Goal: Information Seeking & Learning: Check status

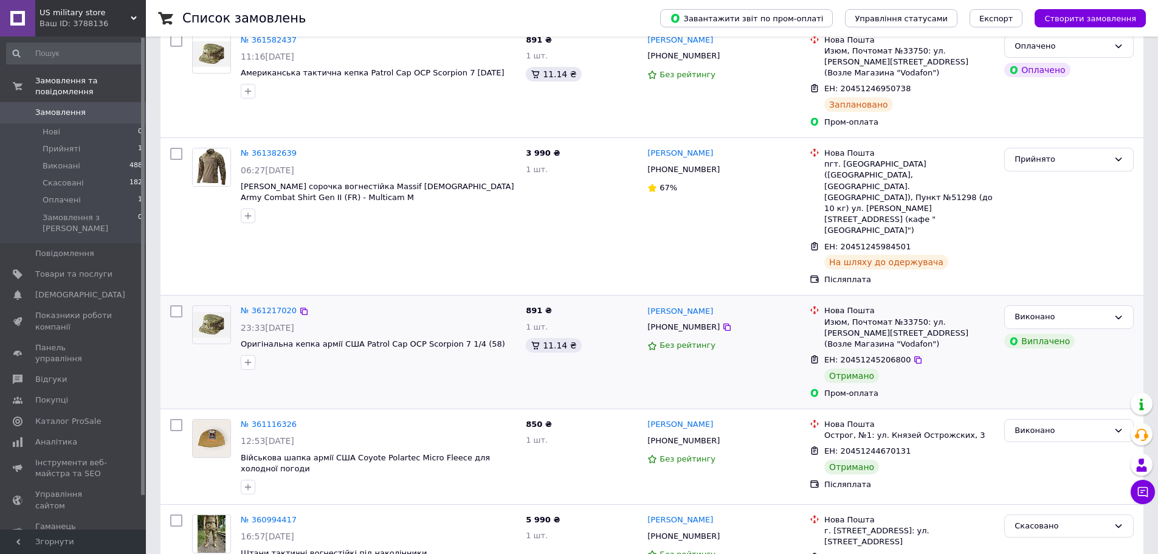
scroll to position [162, 0]
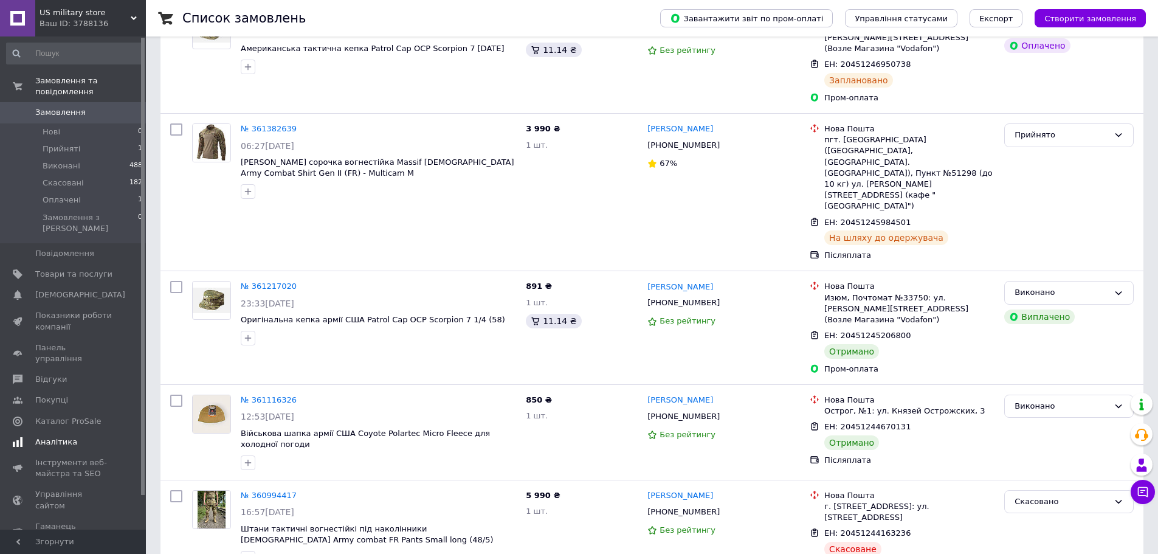
click at [66, 437] on span "Аналітика" at bounding box center [56, 442] width 42 height 11
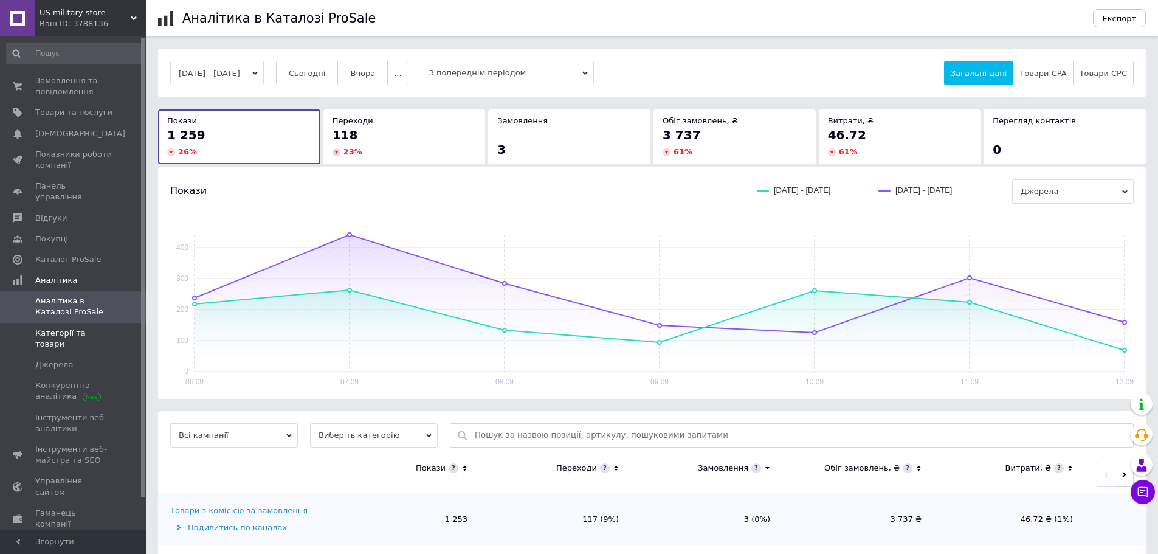
click at [105, 328] on span "Категорії та товари" at bounding box center [73, 339] width 77 height 22
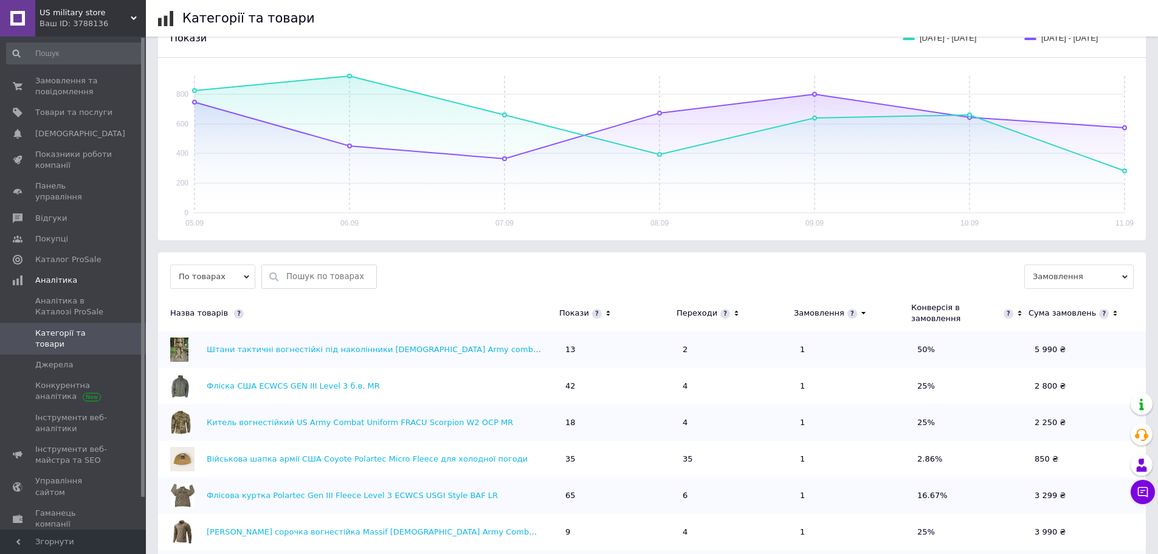
scroll to position [162, 0]
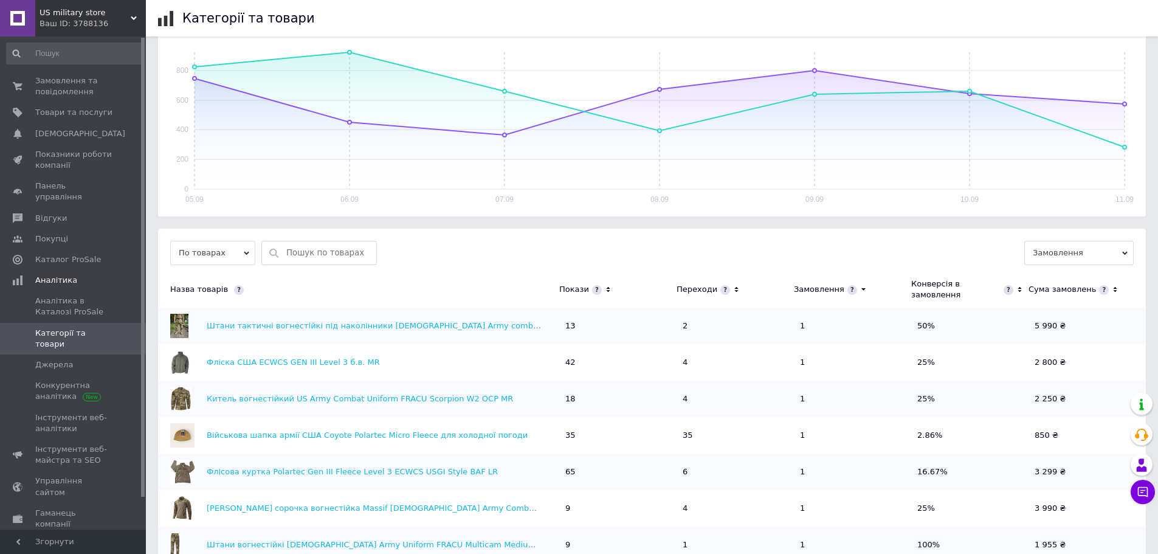
click at [604, 285] on icon at bounding box center [608, 290] width 8 height 10
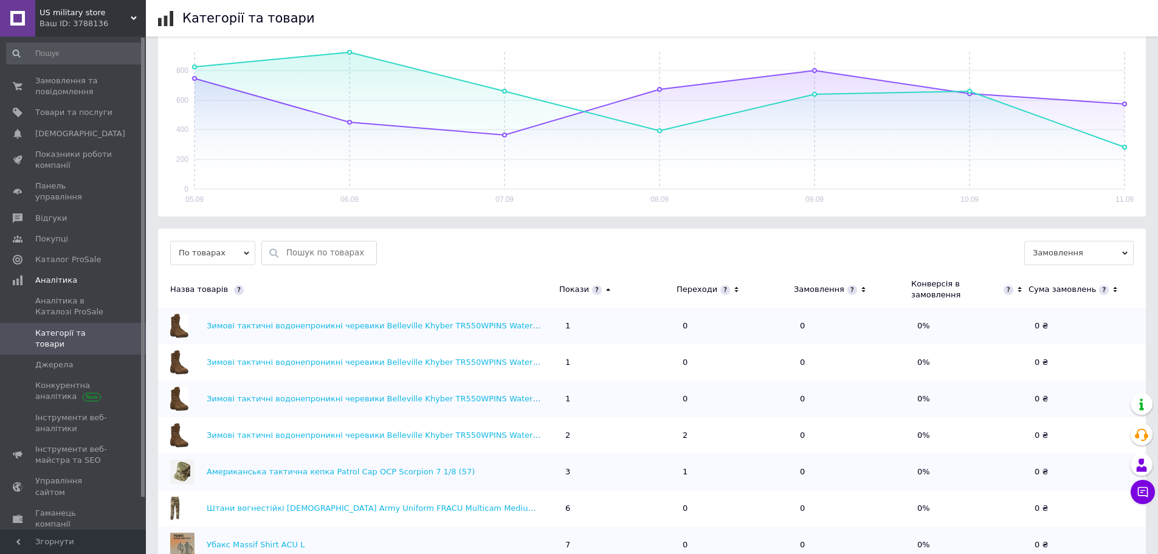
click at [604, 285] on icon at bounding box center [608, 290] width 8 height 10
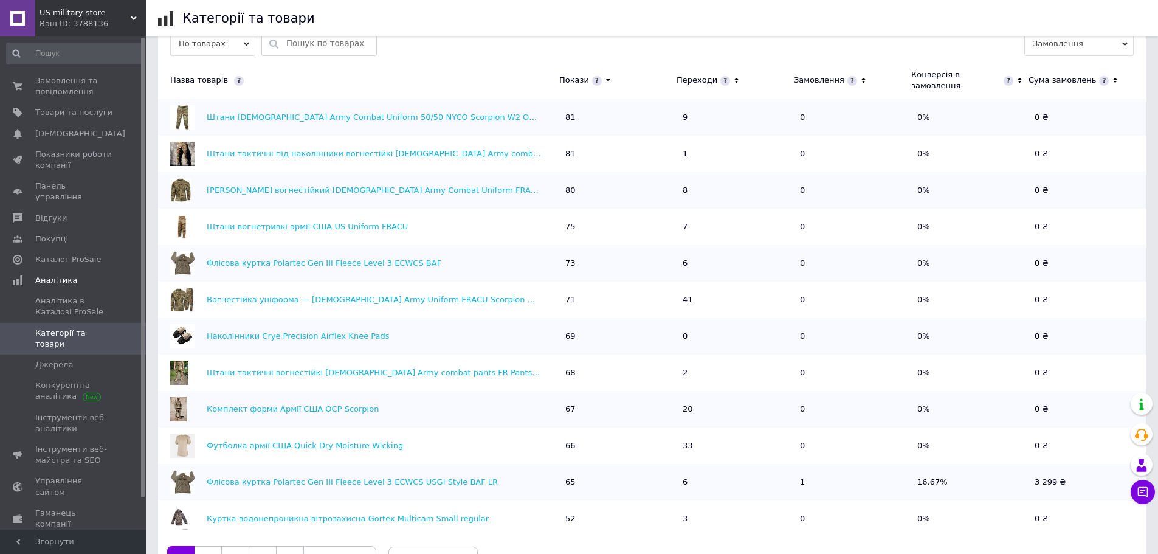
scroll to position [412, 0]
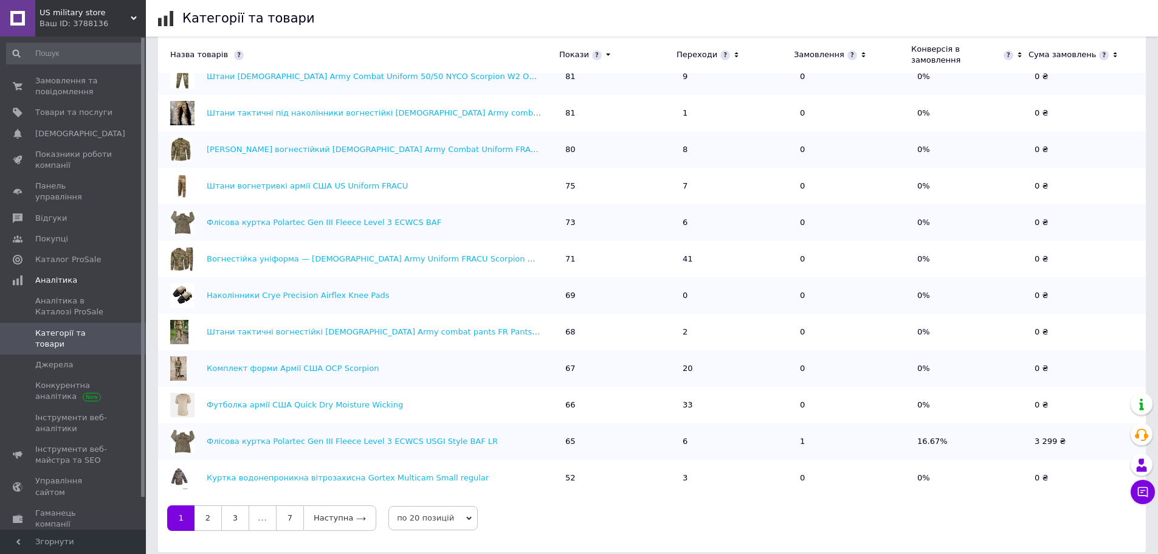
click at [408, 506] on span "по 20 позицій" at bounding box center [432, 518] width 89 height 24
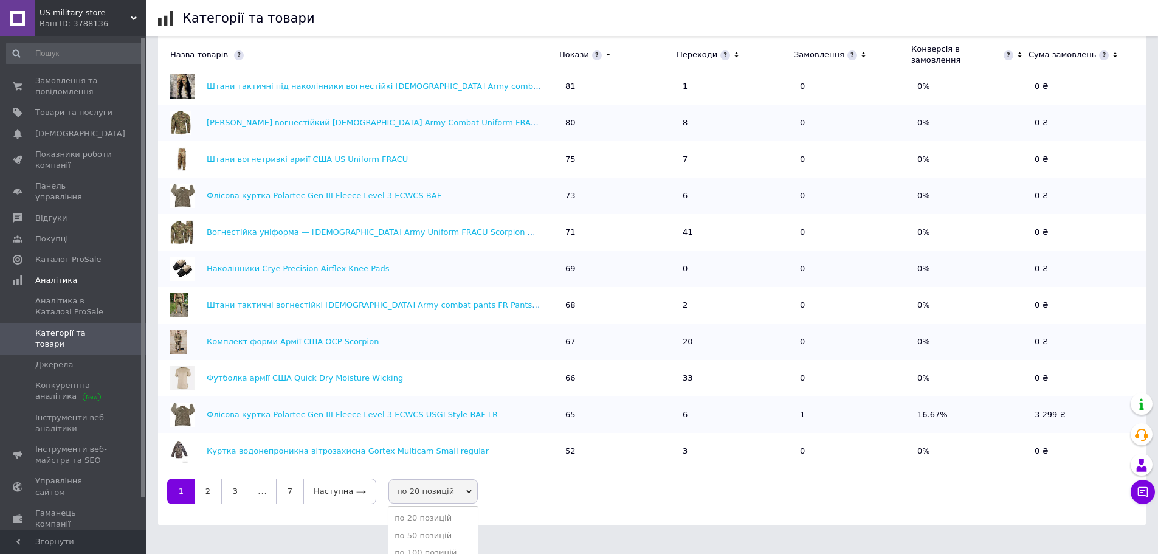
click at [416, 547] on li "по 100 позицій" at bounding box center [432, 552] width 89 height 17
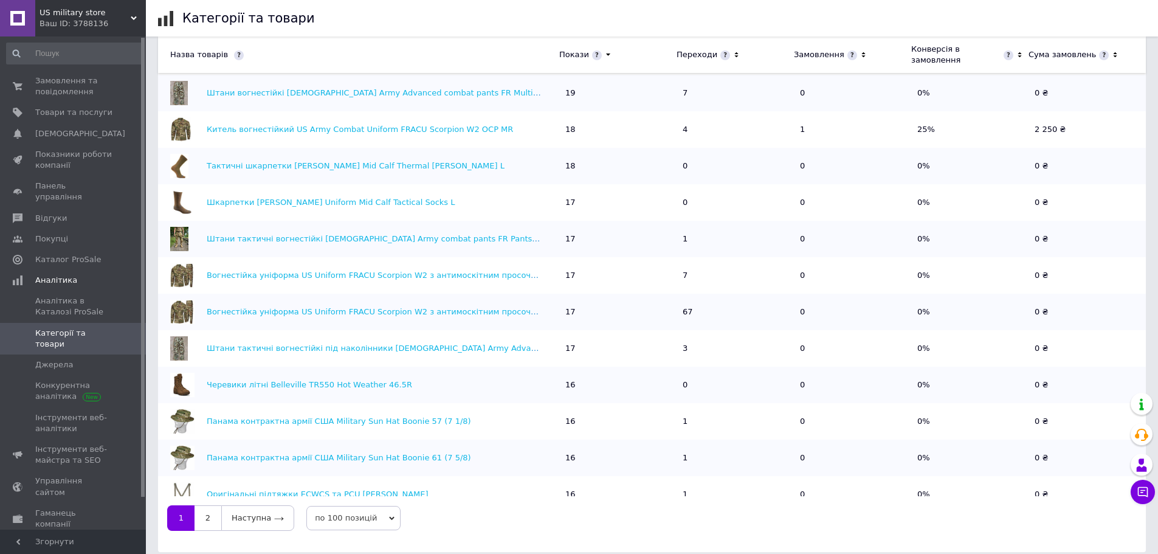
scroll to position [3209, 0]
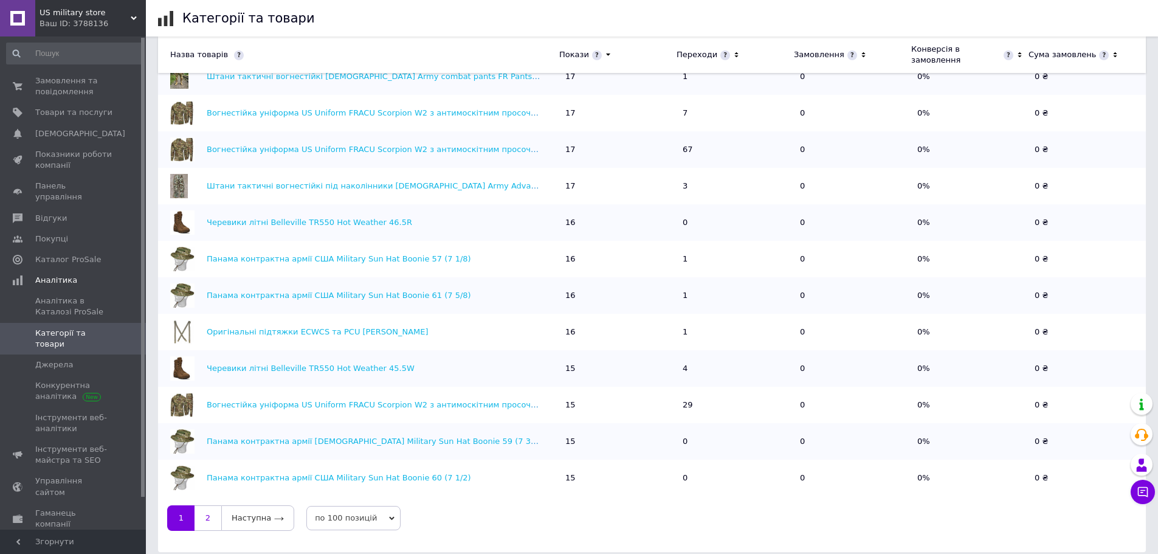
click at [213, 507] on link "2" at bounding box center [208, 518] width 27 height 26
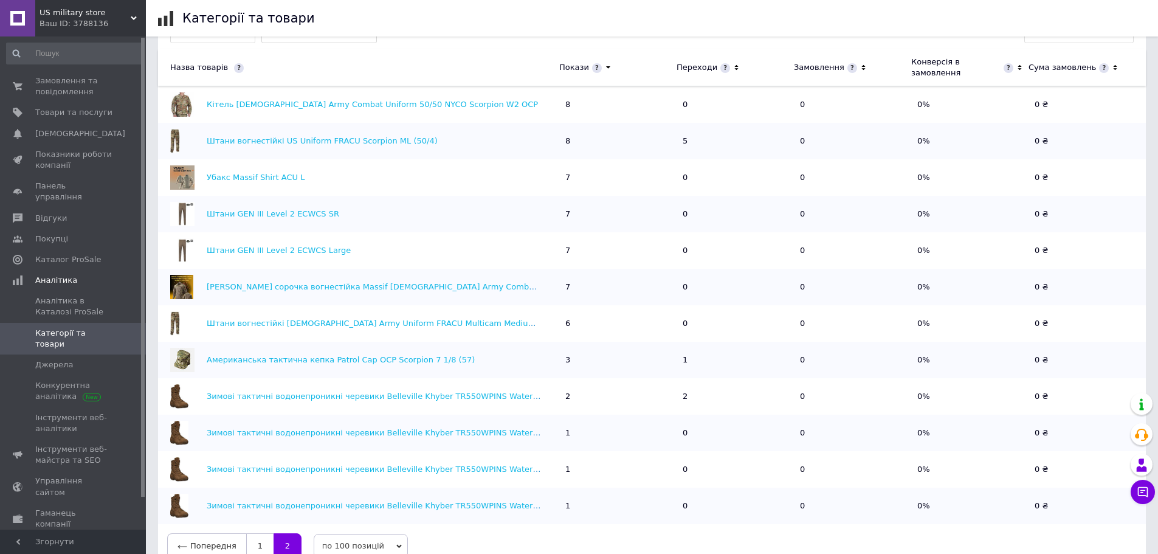
scroll to position [412, 0]
